Goal: Task Accomplishment & Management: Complete application form

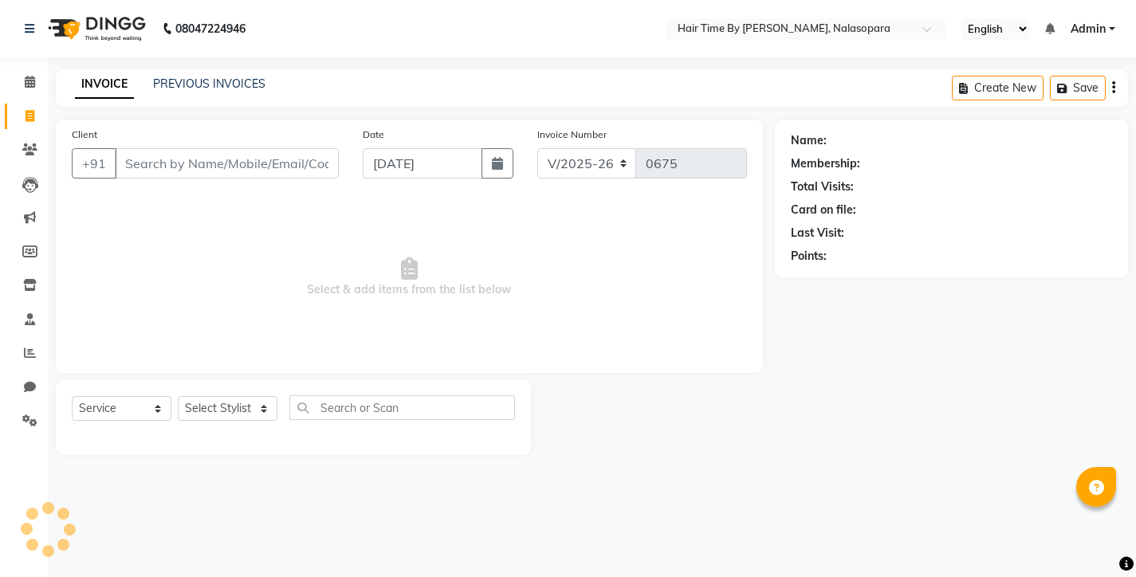
select select "8131"
select select "service"
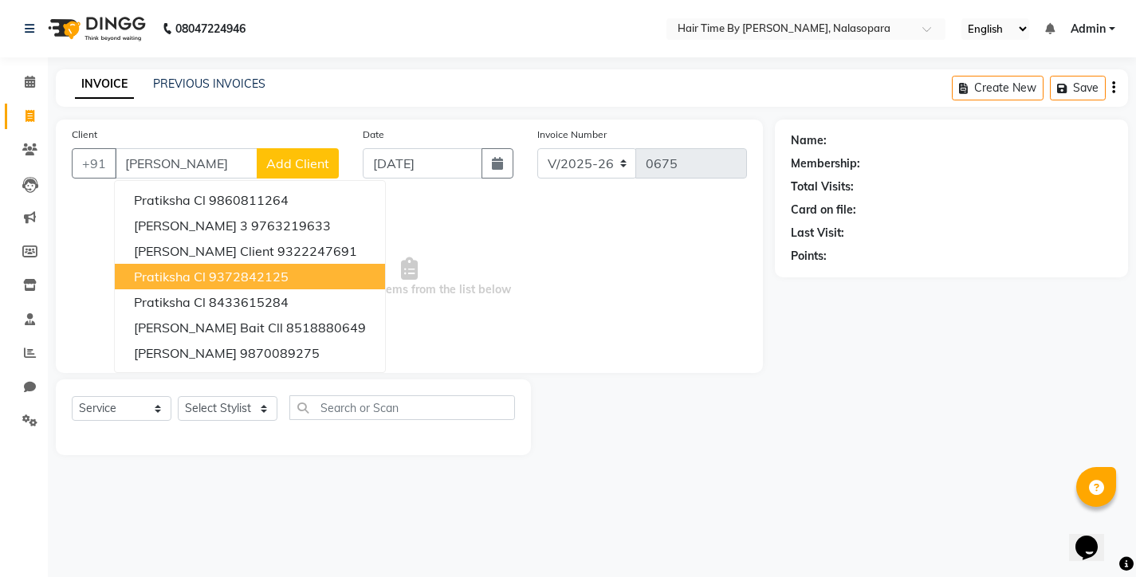
click at [262, 277] on ngb-highlight "9372842125" at bounding box center [249, 277] width 80 height 16
type input "9372842125"
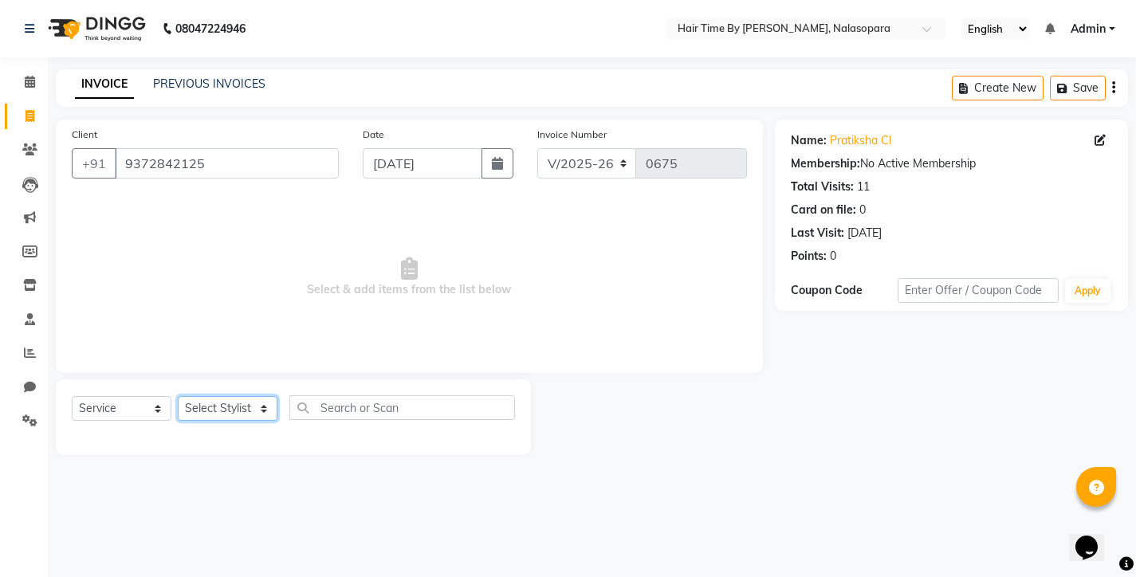
click at [264, 407] on select "Select Stylist [PERSON_NAME] [PERSON_NAME] [PERSON_NAME] [PERSON_NAME] [PERSON_…" at bounding box center [228, 408] width 100 height 25
select select "75790"
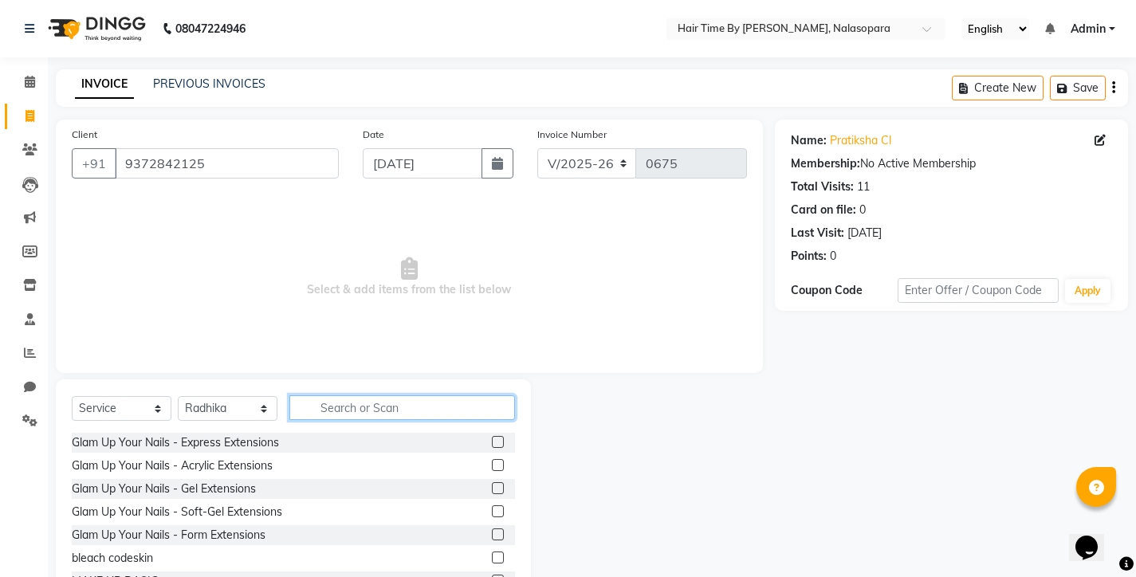
click at [327, 408] on input "text" at bounding box center [402, 408] width 226 height 25
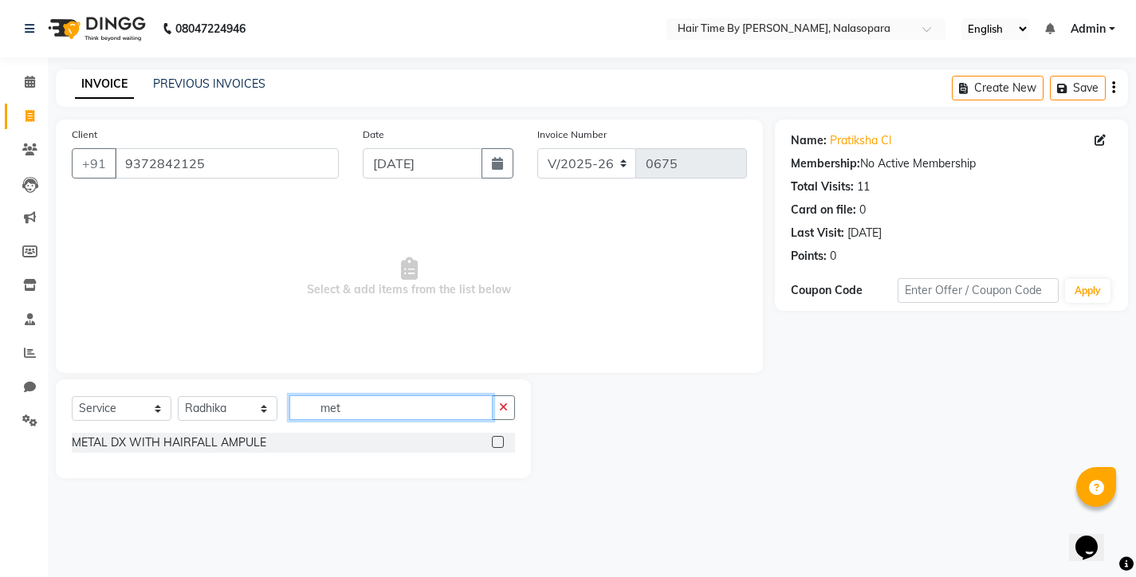
type input "met"
click at [502, 439] on label at bounding box center [498, 442] width 12 height 12
click at [502, 439] on input "checkbox" at bounding box center [497, 443] width 10 height 10
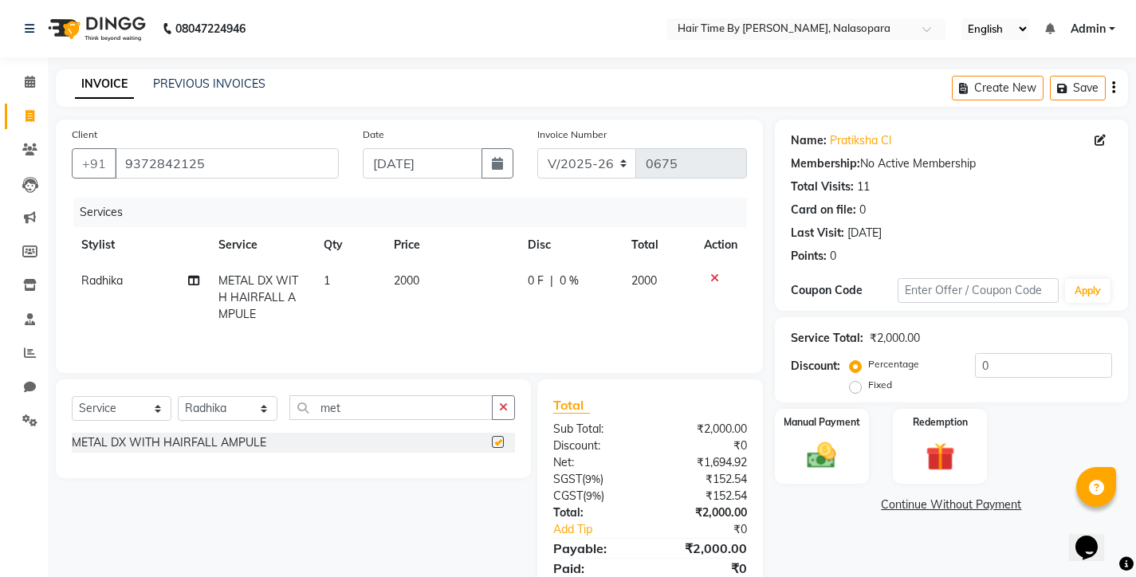
checkbox input "false"
click at [502, 410] on icon "button" at bounding box center [503, 407] width 9 height 11
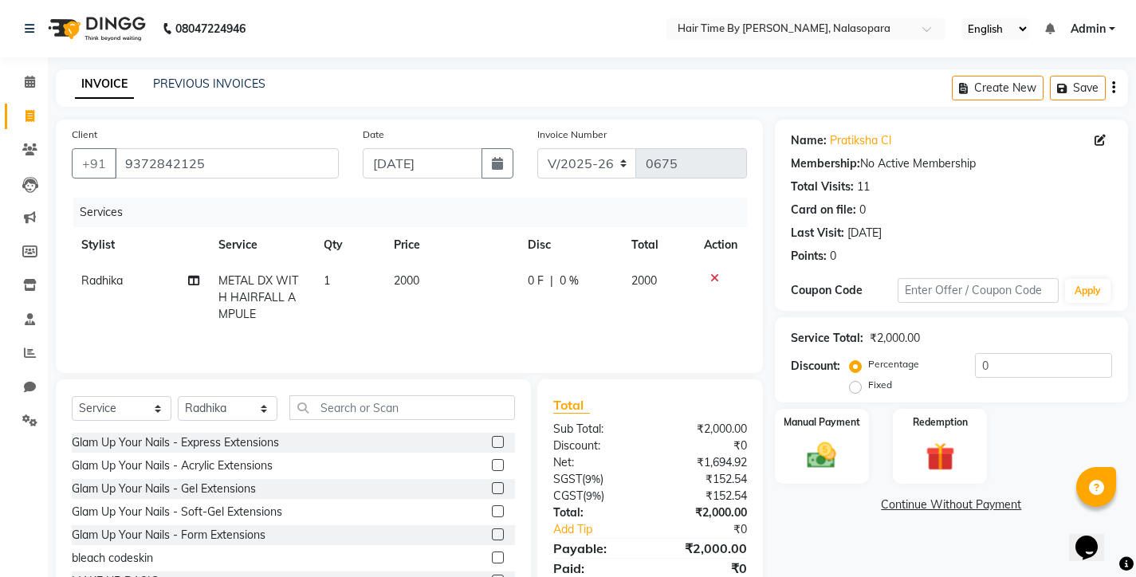
click at [405, 281] on span "2000" at bounding box center [407, 281] width 26 height 14
select select "75790"
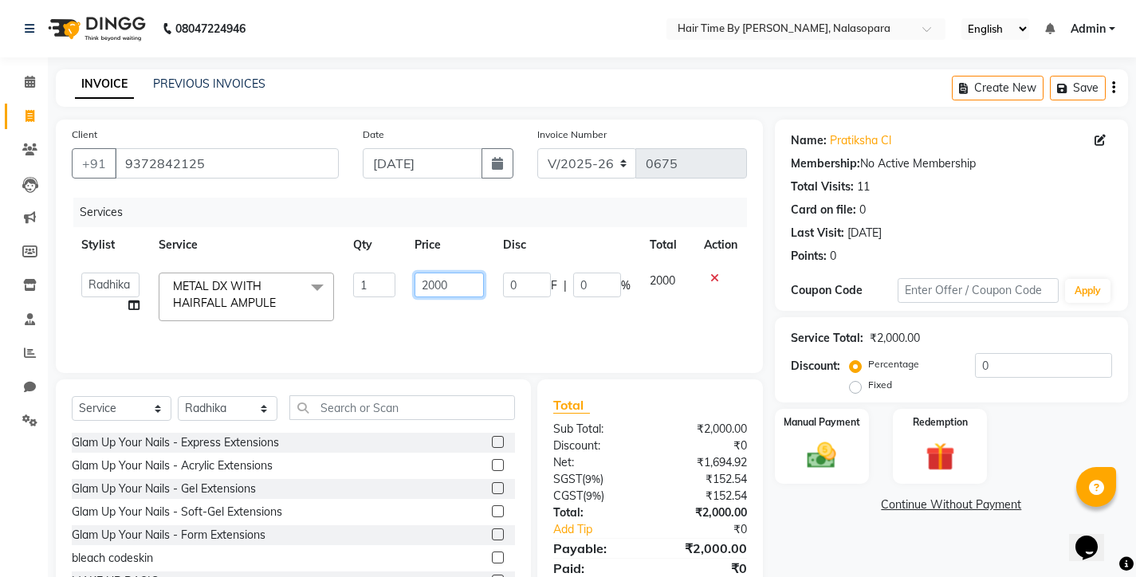
click at [435, 285] on input "2000" at bounding box center [449, 285] width 69 height 25
type input "2200"
click at [328, 409] on input "text" at bounding box center [402, 408] width 226 height 25
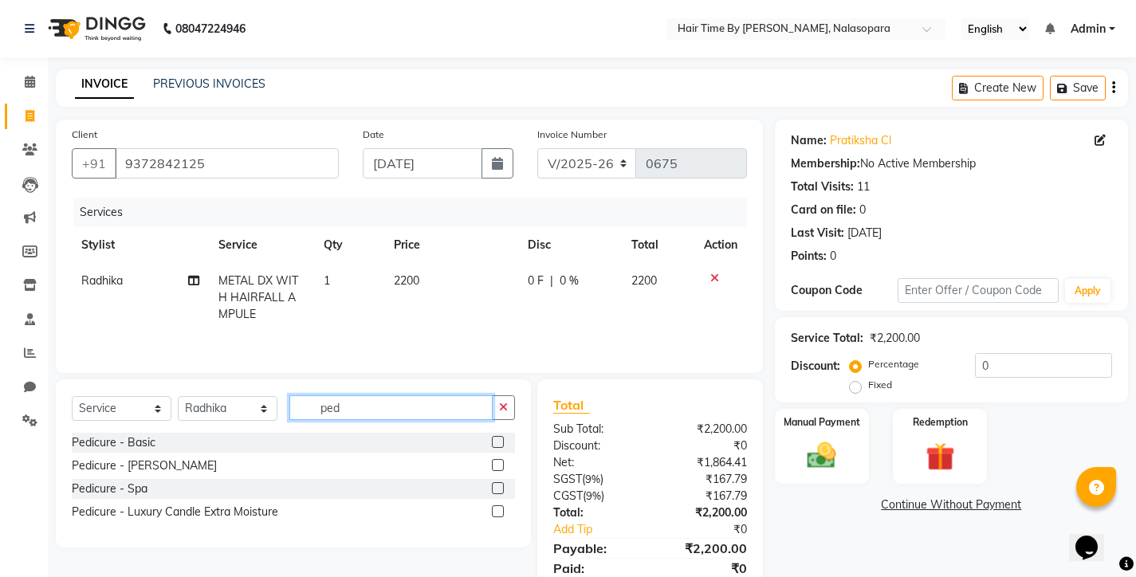
type input "ped"
click at [499, 468] on label at bounding box center [498, 465] width 12 height 12
click at [499, 468] on input "checkbox" at bounding box center [497, 466] width 10 height 10
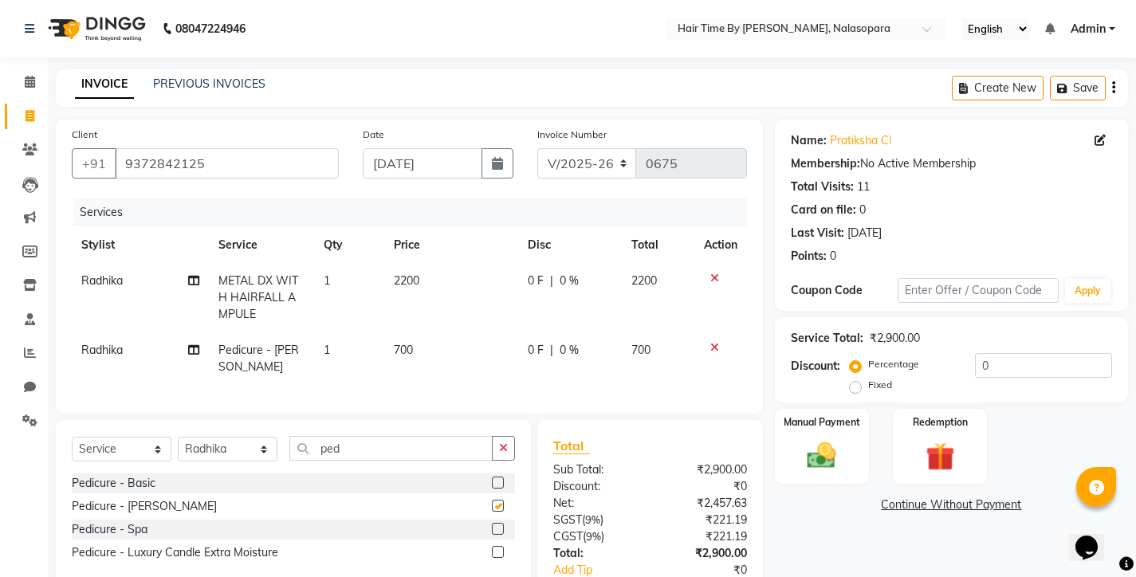
checkbox input "false"
click at [192, 352] on icon at bounding box center [193, 350] width 11 height 11
select select "75790"
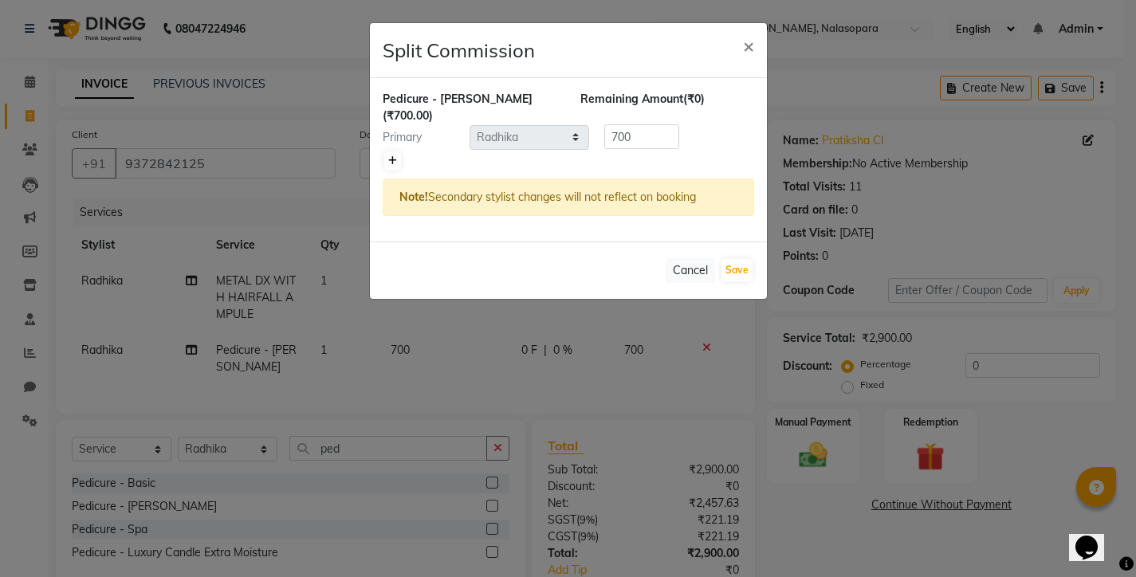
click at [396, 156] on icon at bounding box center [392, 161] width 9 height 10
type input "350"
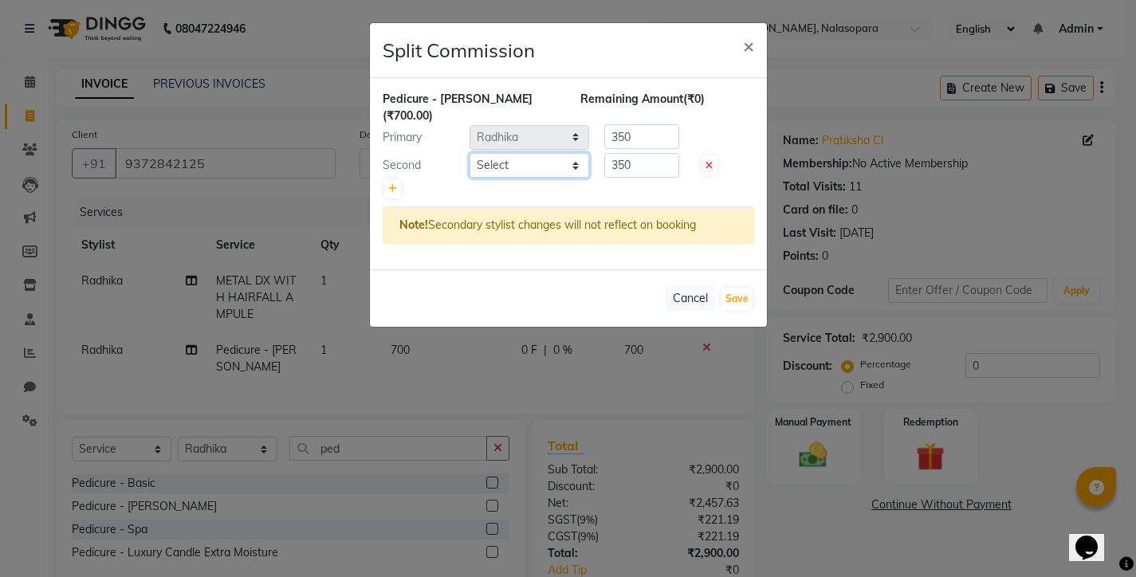
select select "75792"
click at [731, 288] on button "Save" at bounding box center [737, 299] width 31 height 22
select select "Select"
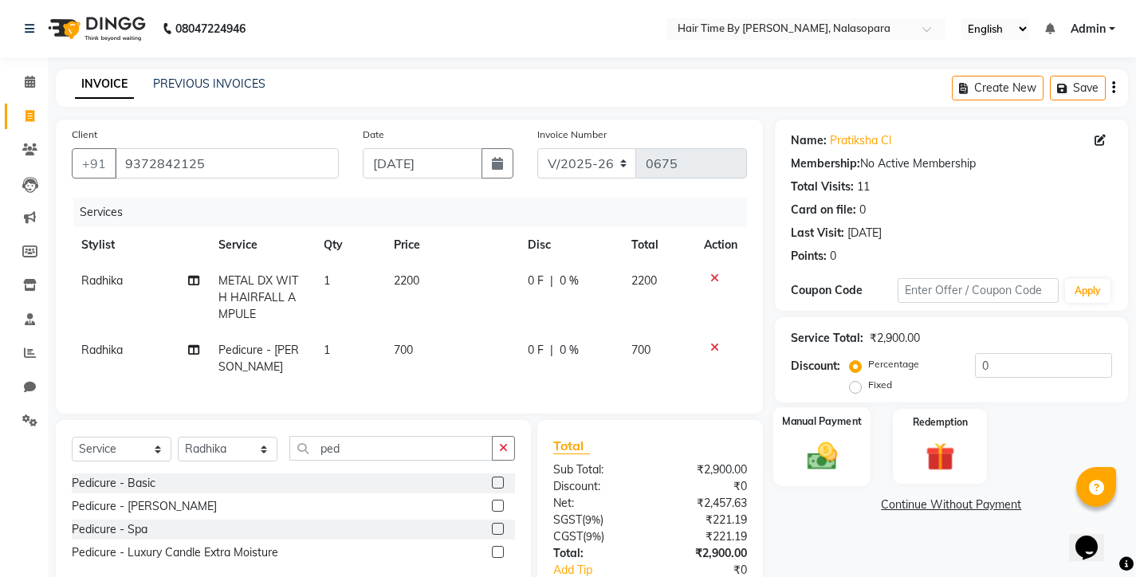
click at [804, 446] on img at bounding box center [821, 456] width 49 height 34
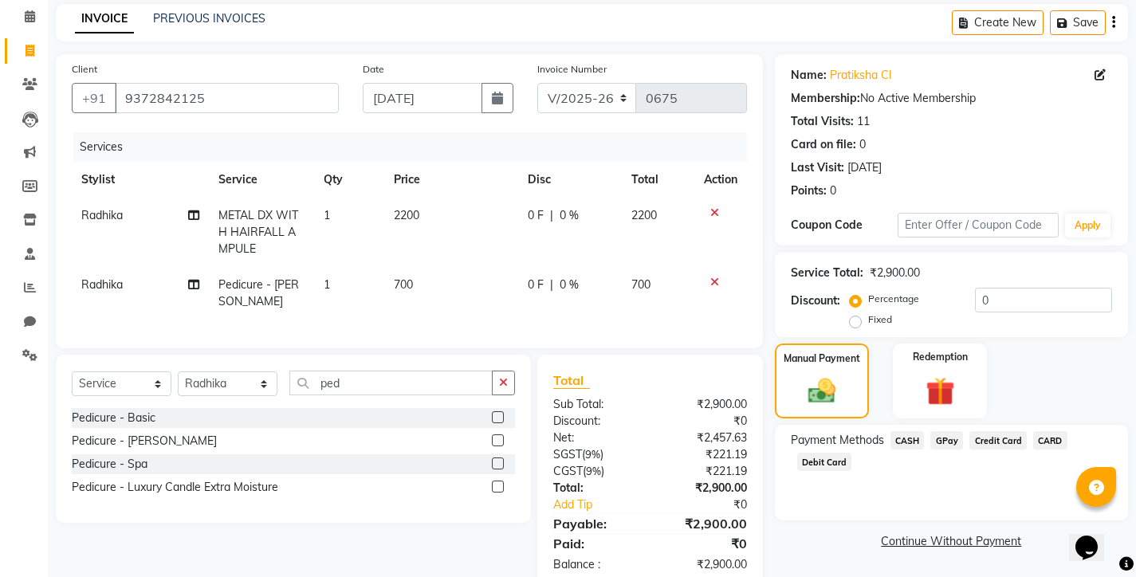
scroll to position [96, 0]
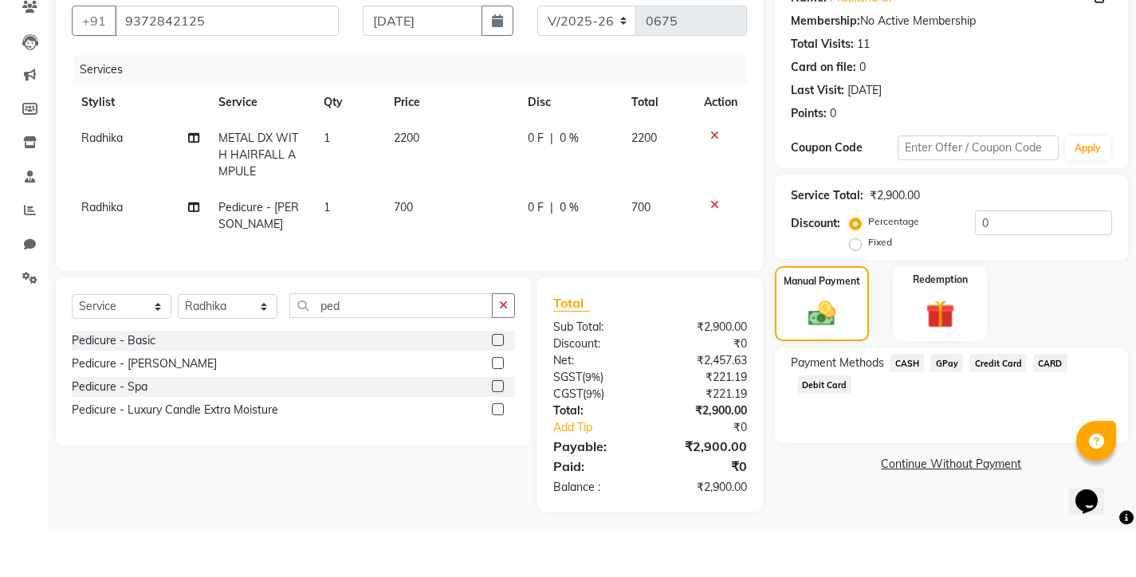
click at [947, 400] on span "GPay" at bounding box center [947, 409] width 33 height 18
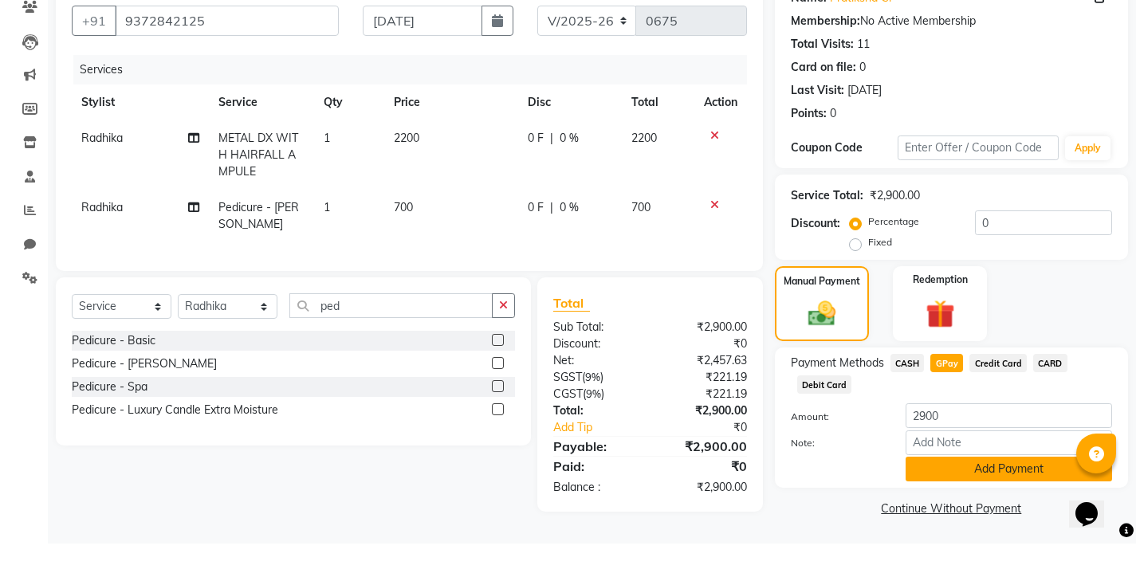
click at [945, 490] on button "Add Payment" at bounding box center [1009, 502] width 207 height 25
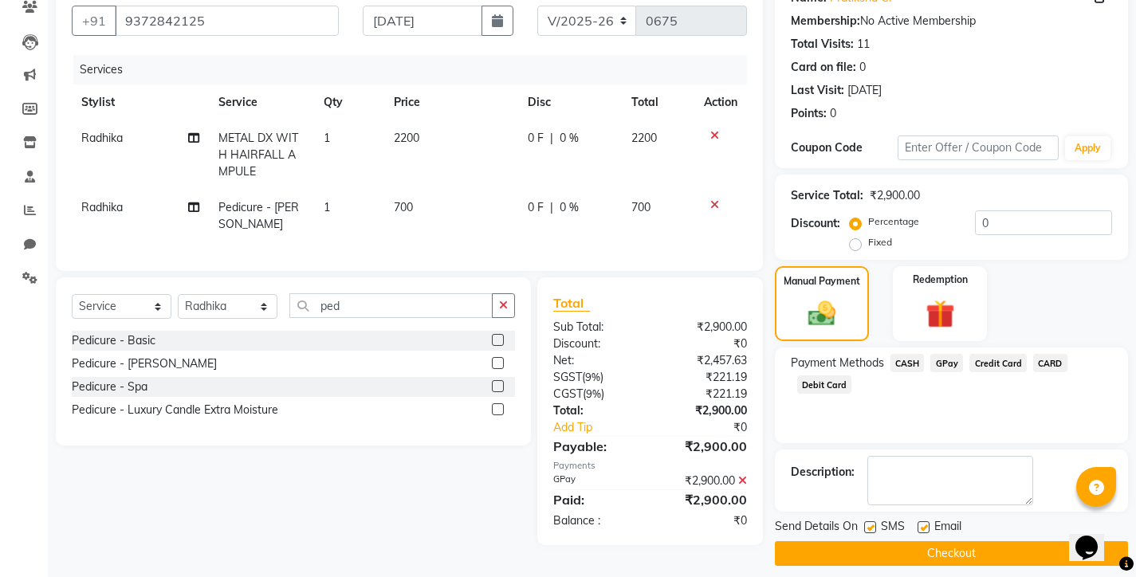
click at [928, 552] on button "Checkout" at bounding box center [951, 553] width 353 height 25
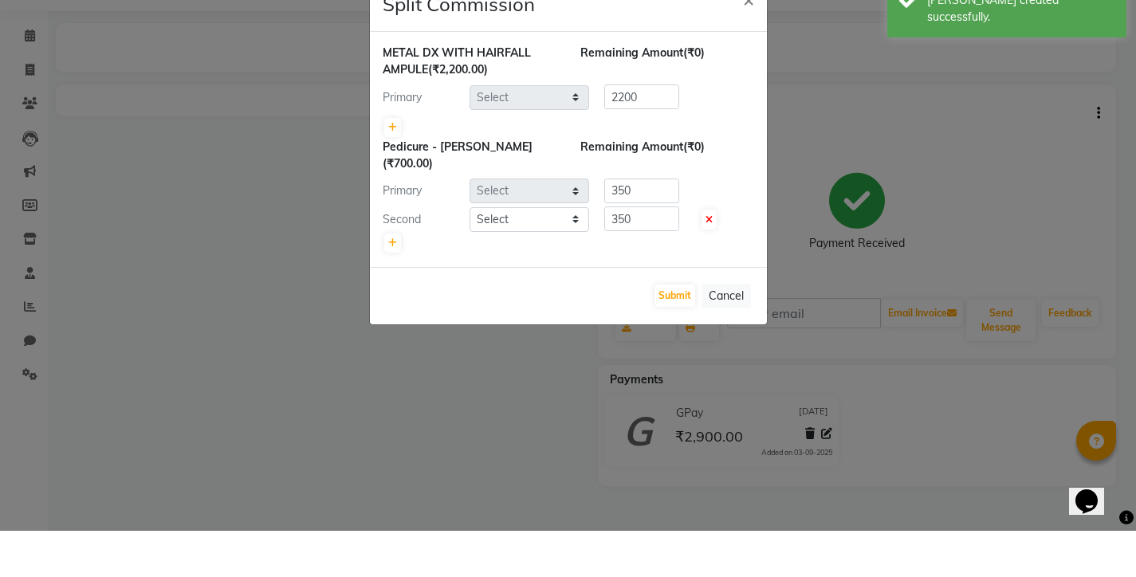
scroll to position [46, 0]
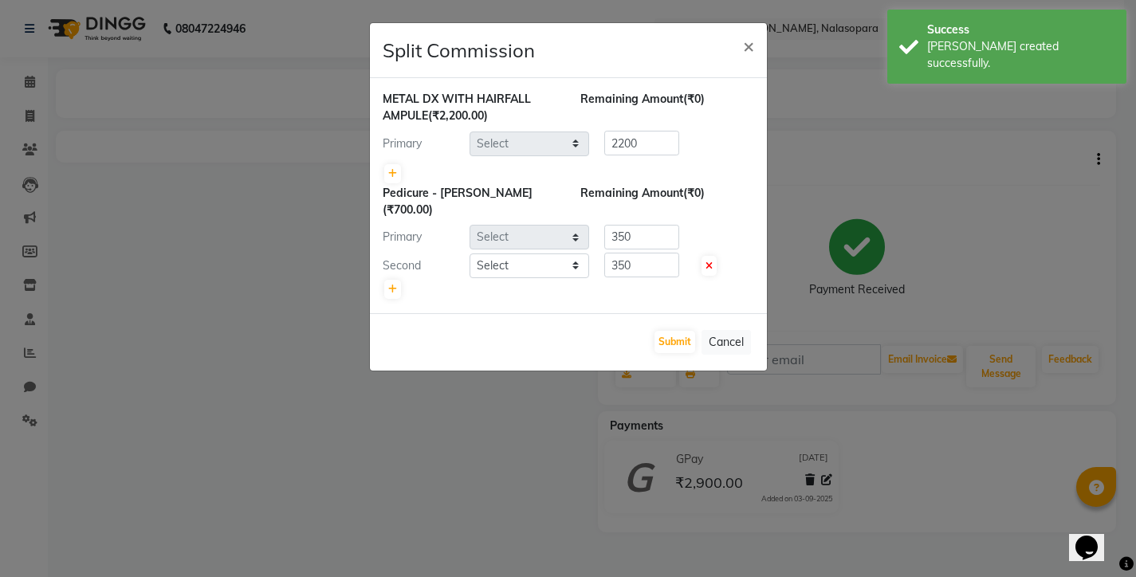
select select "75790"
select select "75792"
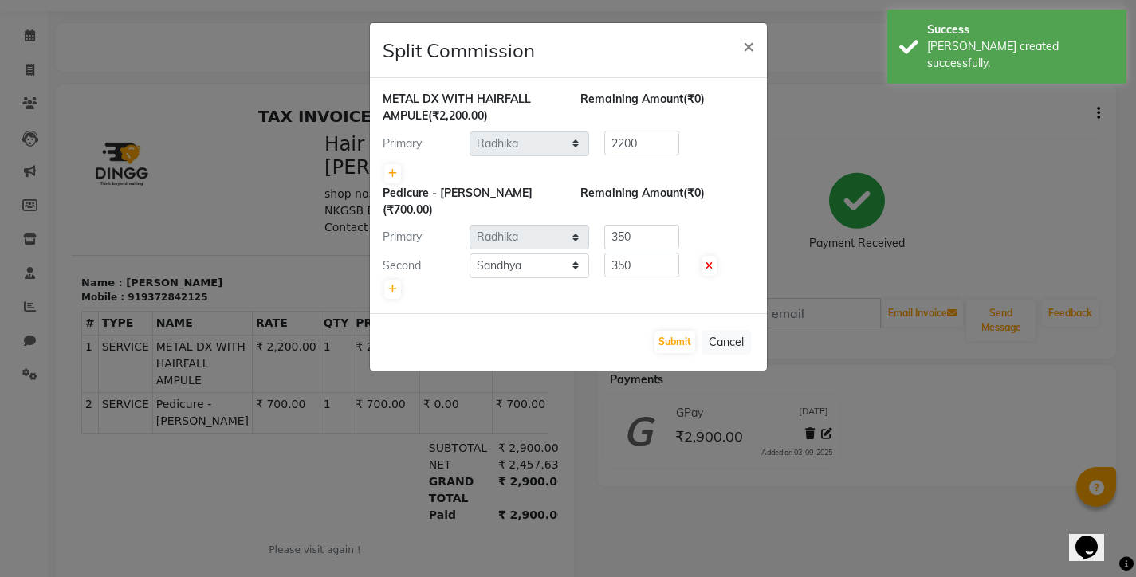
scroll to position [0, 0]
click at [683, 331] on button "Submit" at bounding box center [675, 342] width 41 height 22
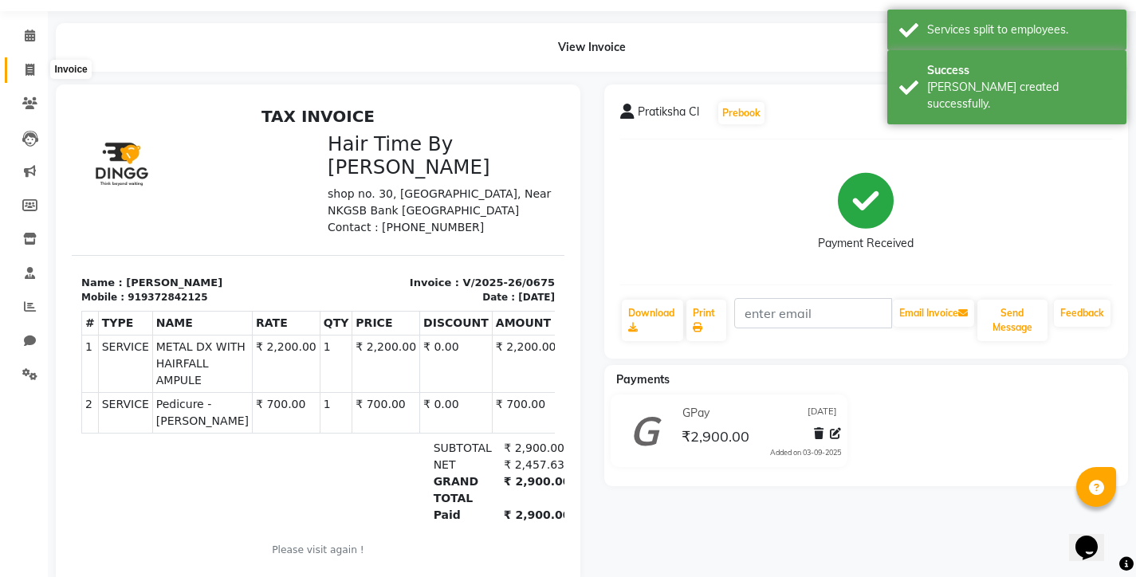
click at [31, 69] on icon at bounding box center [30, 70] width 9 height 12
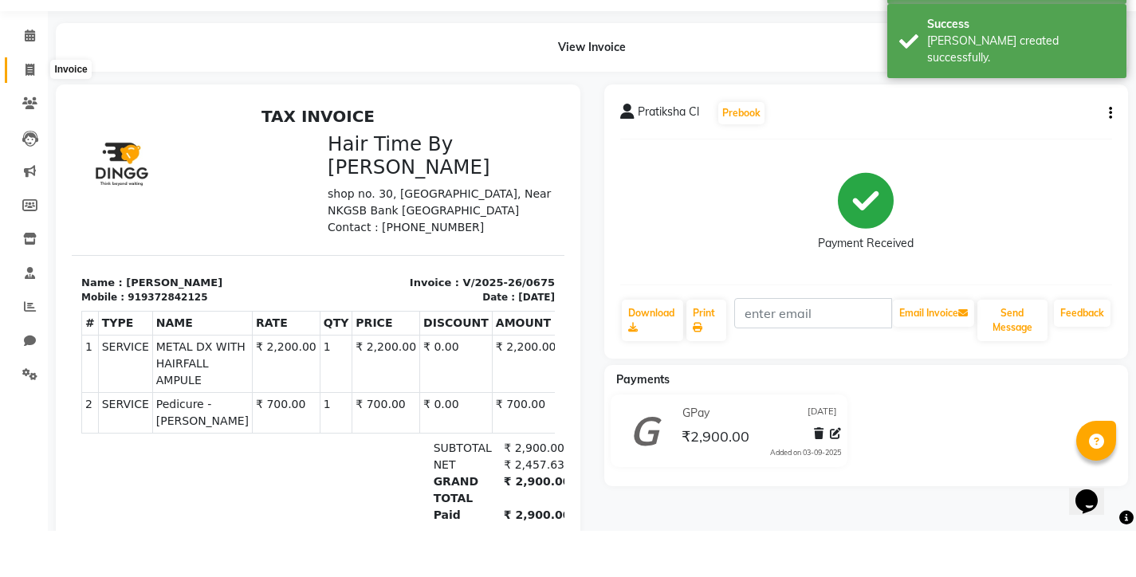
select select "8131"
select select "service"
